Goal: Information Seeking & Learning: Learn about a topic

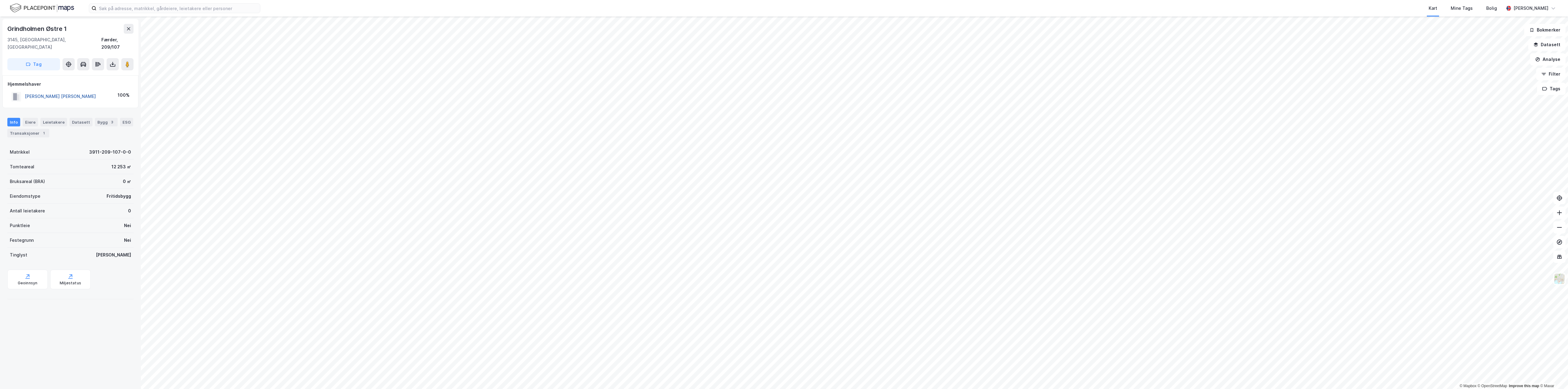
click at [0, 0] on button "[PERSON_NAME] [PERSON_NAME]" at bounding box center [0, 0] width 0 height 0
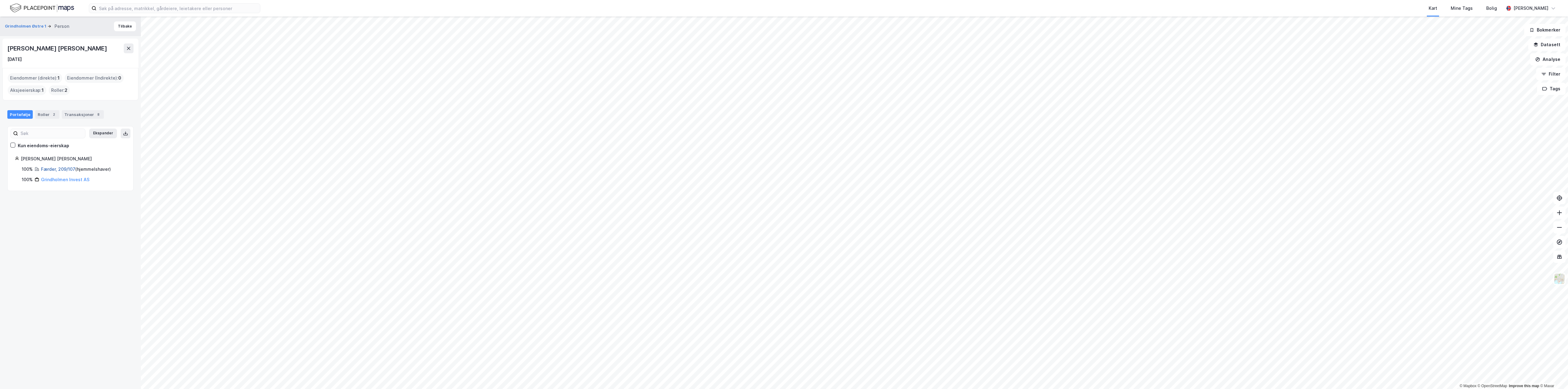
click at [57, 170] on link "Færder, 209/107" at bounding box center [58, 169] width 35 height 6
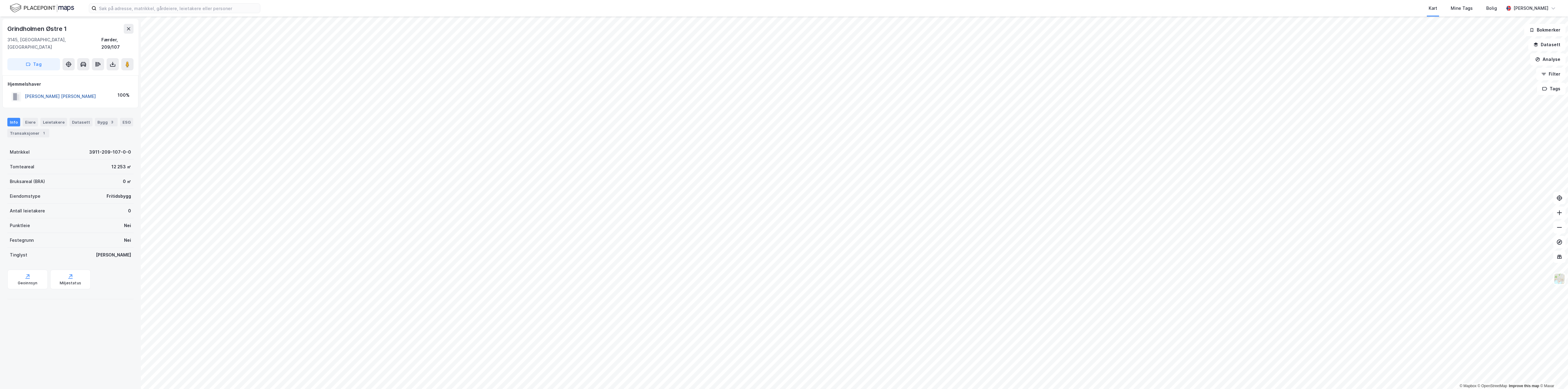
click at [0, 0] on button "[PERSON_NAME] [PERSON_NAME]" at bounding box center [0, 0] width 0 height 0
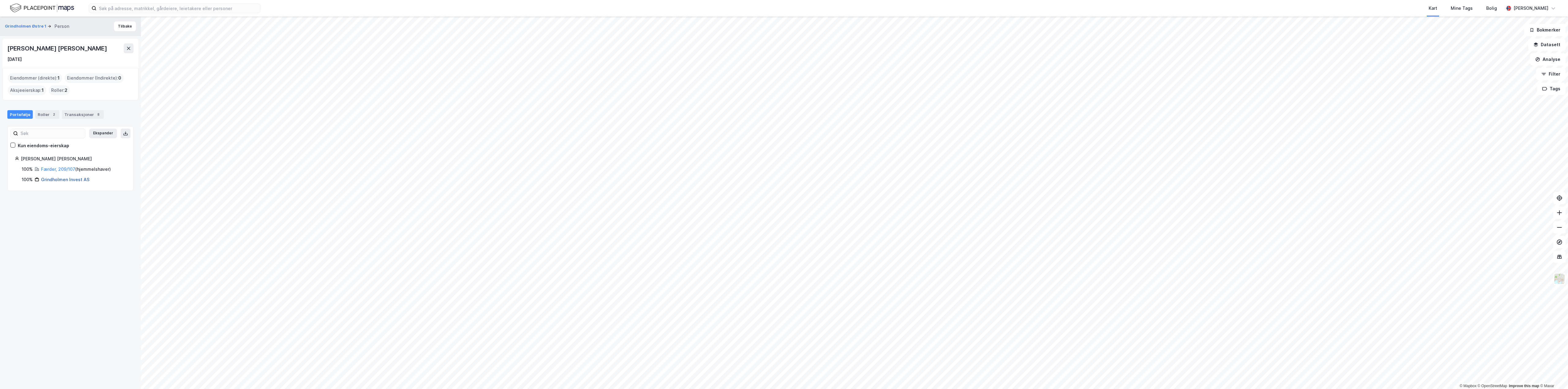
click at [63, 179] on link "Grindholmen Invest AS" at bounding box center [65, 179] width 48 height 6
click at [55, 196] on link "Grindholmen Invest AS" at bounding box center [45, 199] width 48 height 6
click at [40, 196] on link "Grindholmen Invest AS" at bounding box center [45, 199] width 48 height 6
click at [43, 196] on link "Grindholmen Invest AS" at bounding box center [45, 199] width 48 height 6
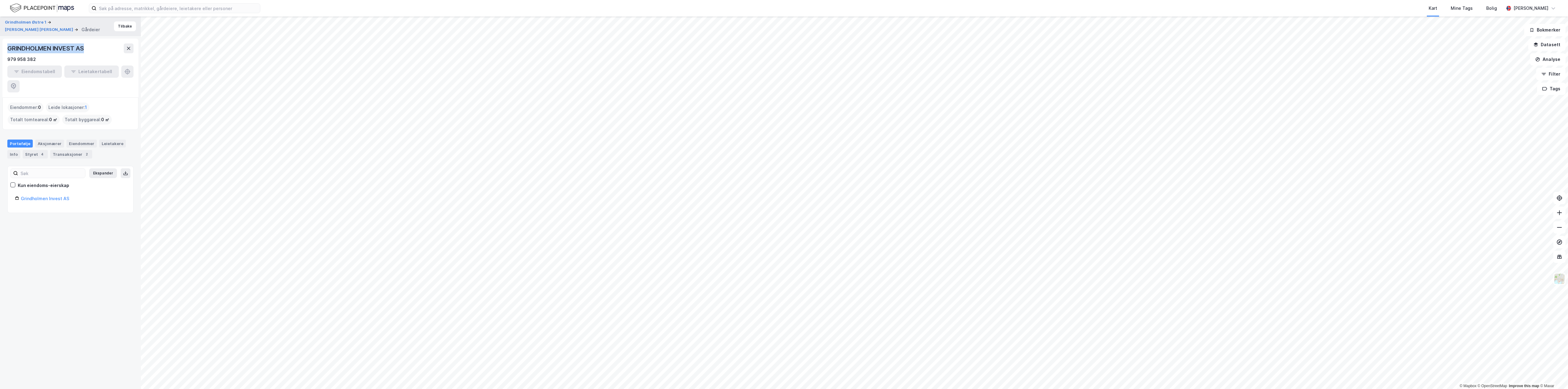
drag, startPoint x: 93, startPoint y: 46, endPoint x: 8, endPoint y: 50, distance: 85.1
click at [8, 50] on div "GRINDHOLMEN INVEST AS" at bounding box center [70, 48] width 126 height 10
